Goal: Task Accomplishment & Management: Use online tool/utility

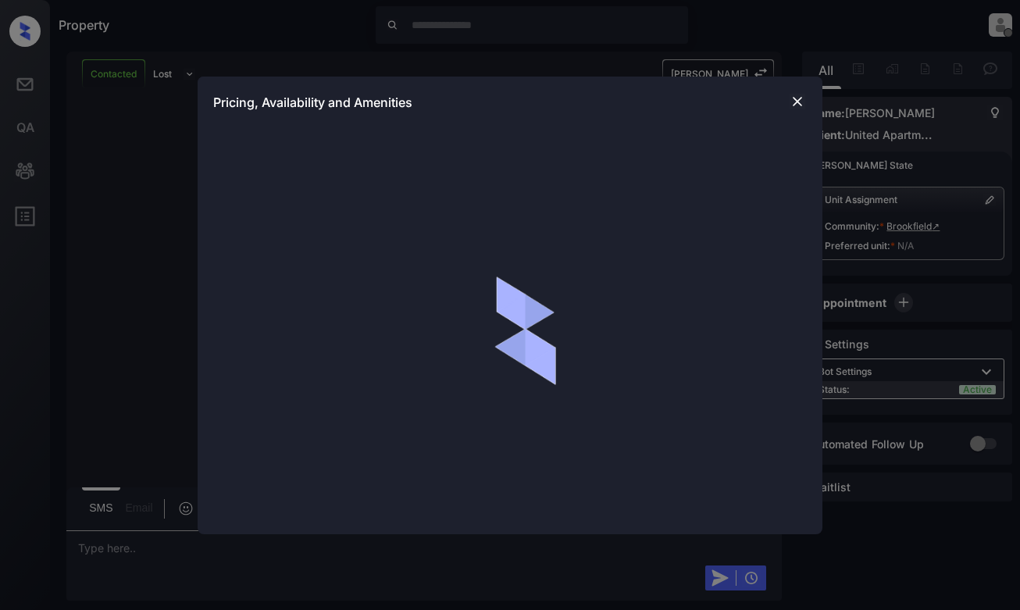
scroll to position [1882, 0]
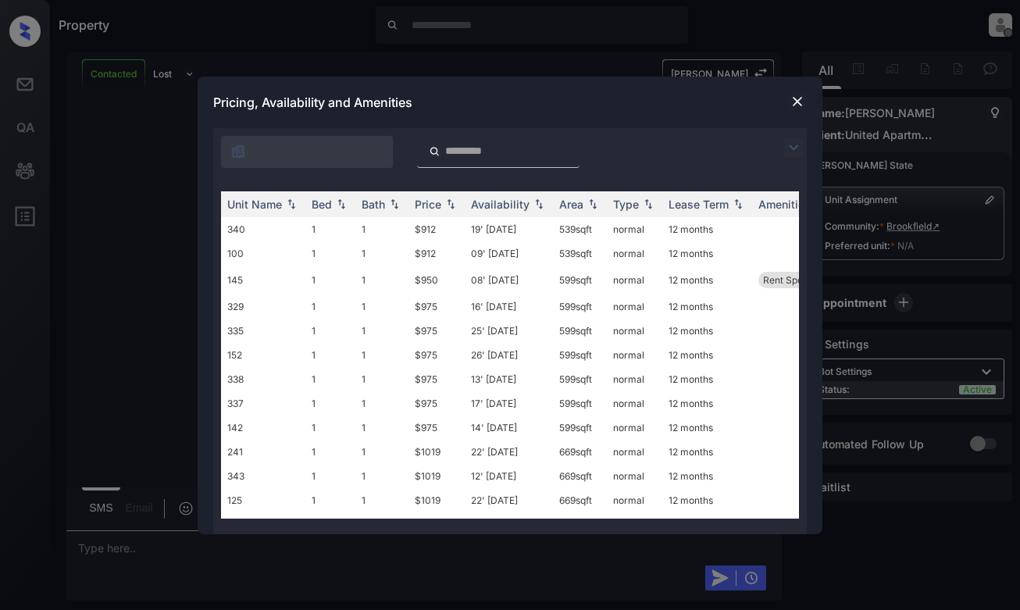
click at [795, 148] on img at bounding box center [793, 147] width 19 height 19
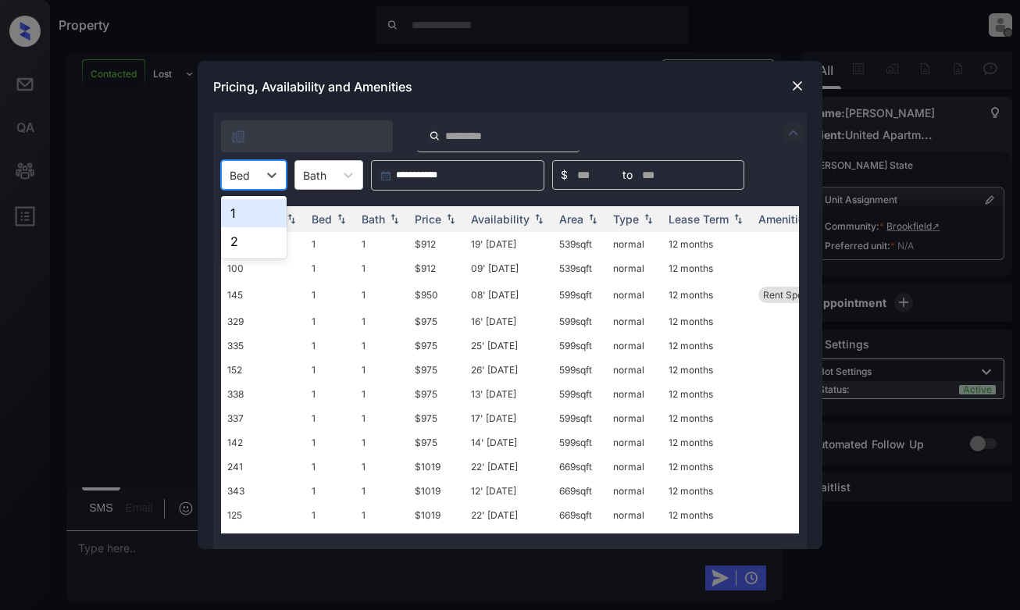
click at [244, 172] on div at bounding box center [240, 175] width 20 height 16
click at [237, 238] on div "2" at bounding box center [254, 241] width 66 height 28
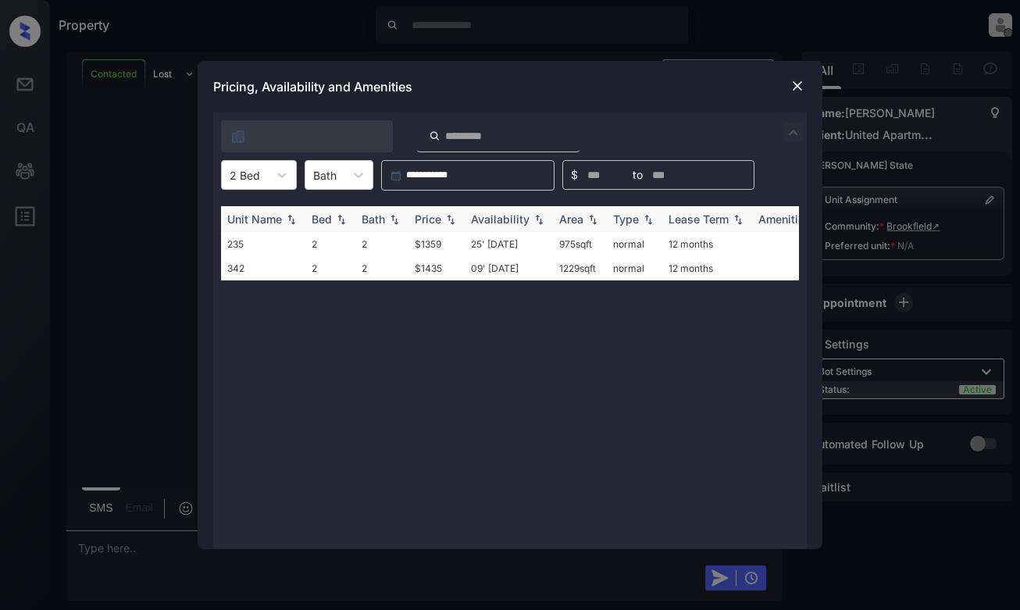
click at [426, 212] on th "Price" at bounding box center [436, 219] width 56 height 26
click at [439, 237] on td "$1359" at bounding box center [436, 244] width 56 height 24
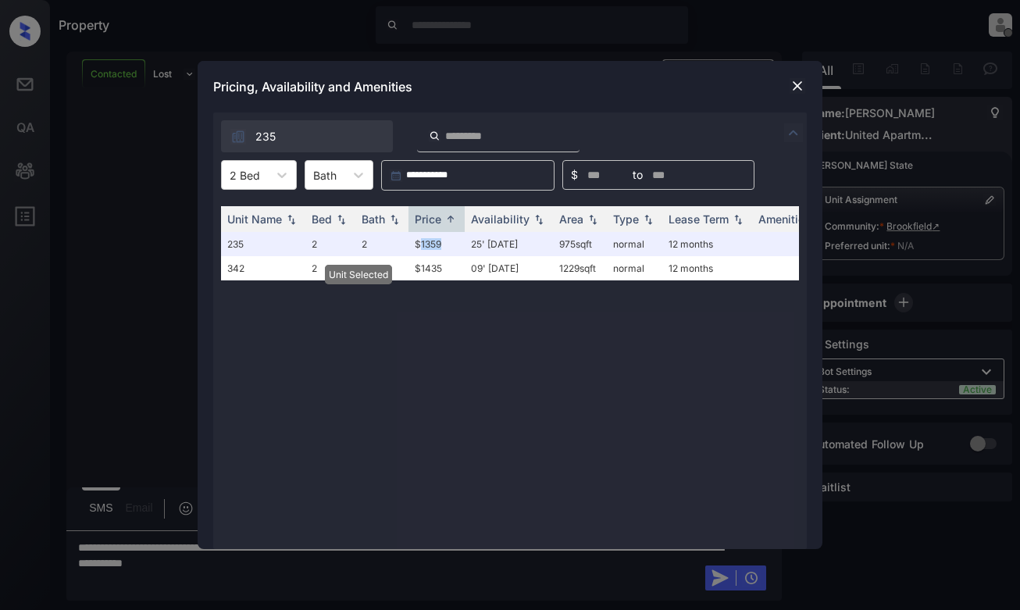
click at [799, 81] on img at bounding box center [797, 86] width 16 height 16
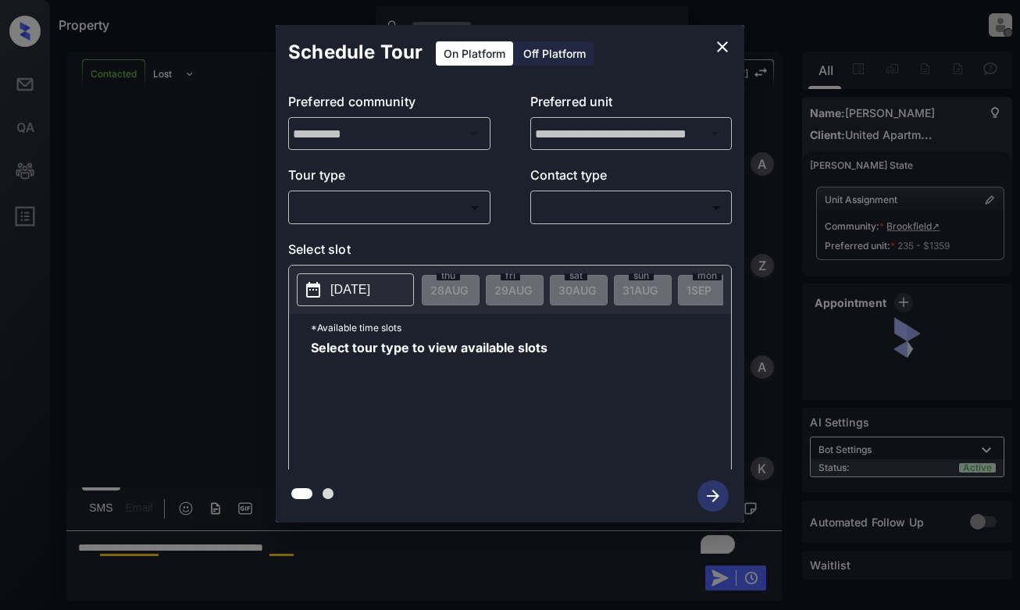
scroll to position [243, 0]
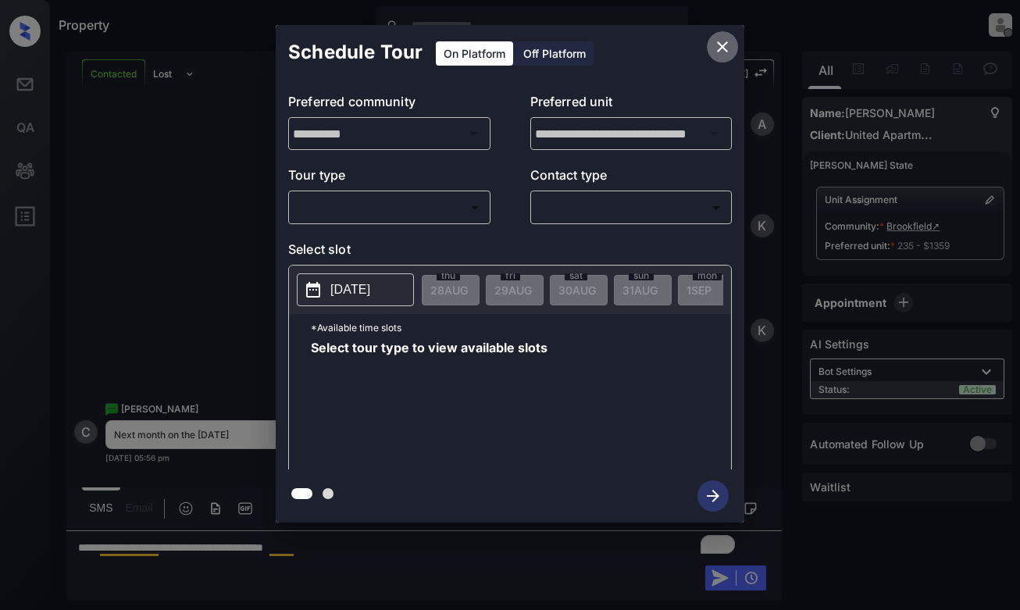
click at [711, 45] on button "close" at bounding box center [721, 46] width 31 height 31
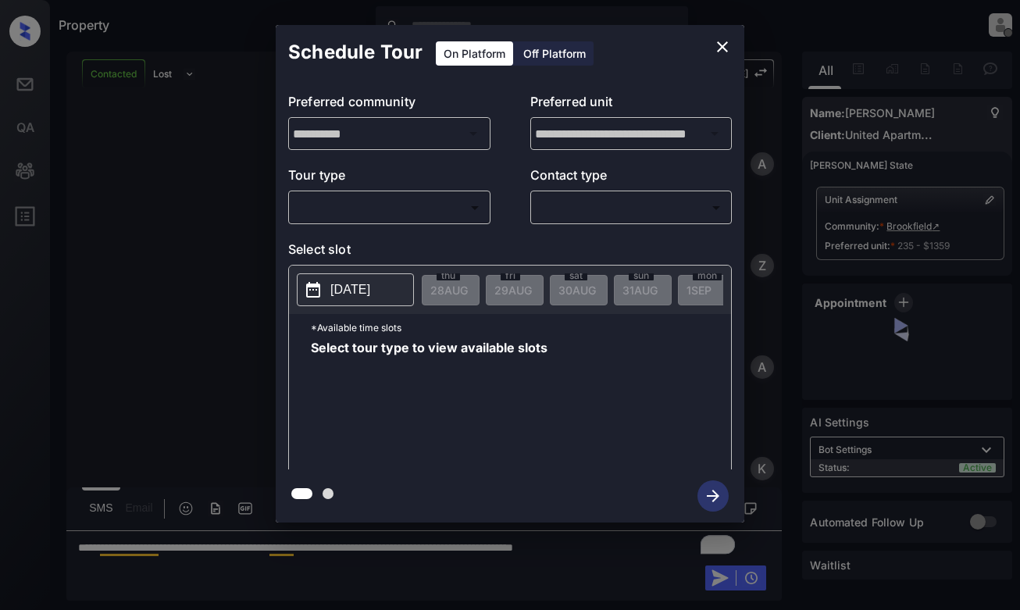
click at [407, 202] on body "Property Dominic Ceralde Offline Set yourself online Set yourself on break Prof…" at bounding box center [510, 305] width 1020 height 610
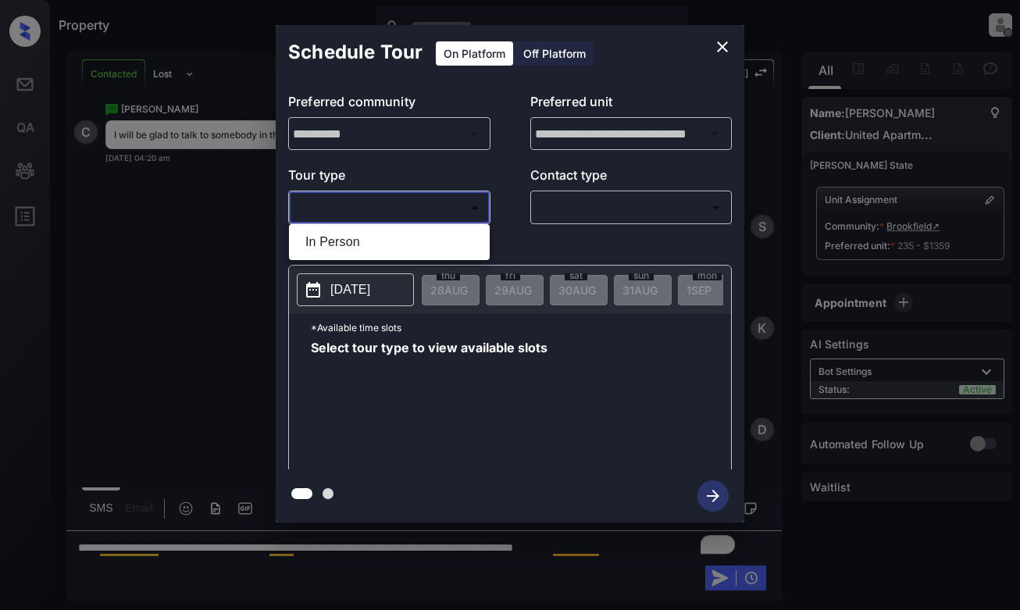
click at [415, 242] on li "In Person" at bounding box center [389, 242] width 193 height 28
type input "********"
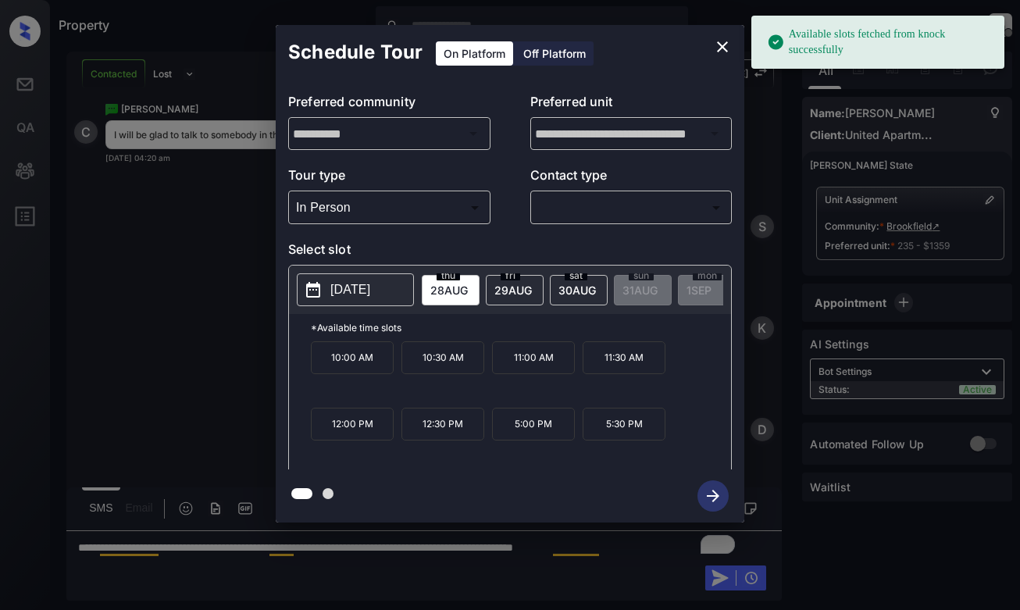
click at [370, 290] on p "2025-08-28" at bounding box center [350, 289] width 40 height 19
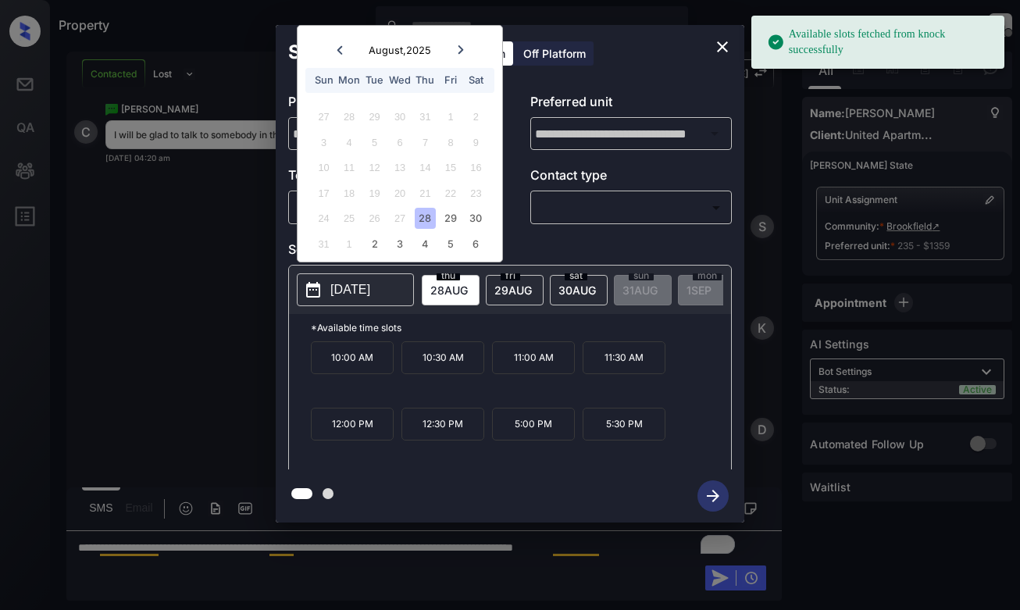
click at [461, 52] on icon at bounding box center [459, 49] width 5 height 9
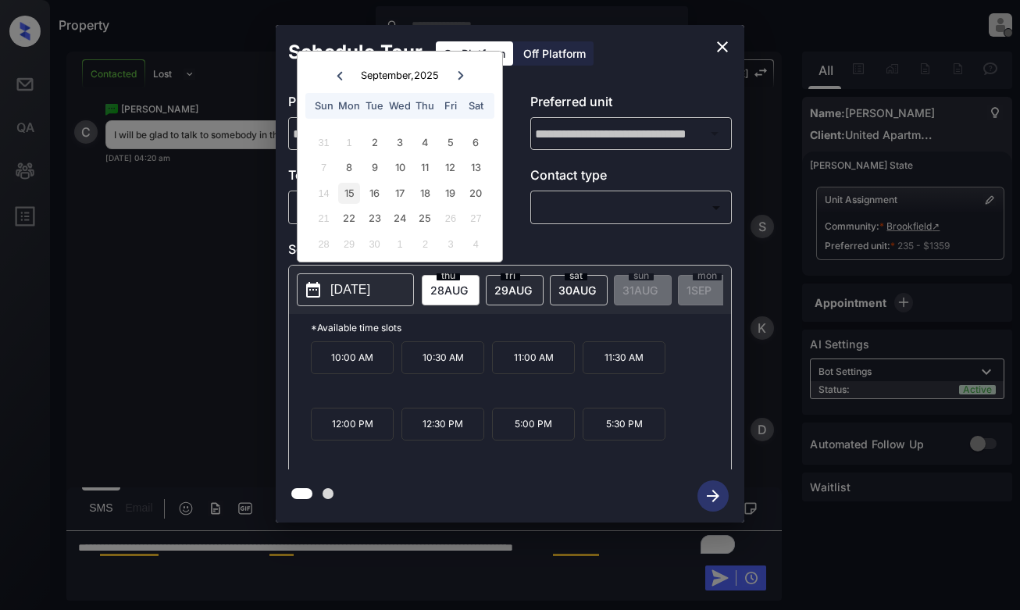
click at [352, 188] on div "15" at bounding box center [348, 193] width 21 height 21
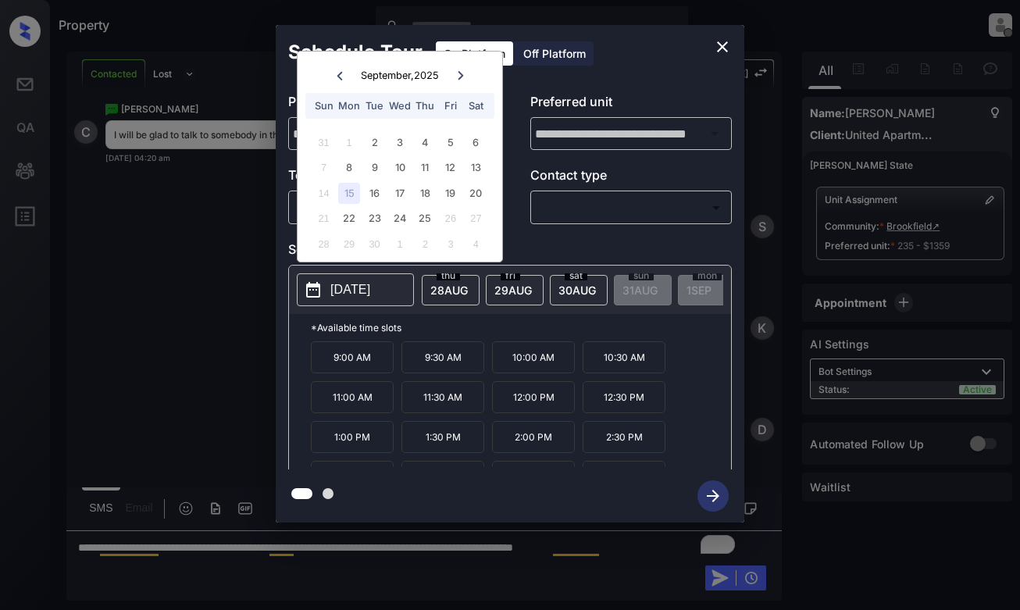
click at [721, 42] on icon "close" at bounding box center [722, 46] width 19 height 19
